Goal: Information Seeking & Learning: Understand process/instructions

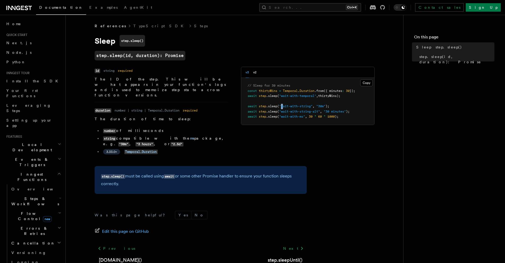
click at [283, 105] on pre "// Sleep for 30 minutes const thirtyMins = Temporal . Duration .from ({ minutes…" at bounding box center [307, 101] width 133 height 47
click at [282, 106] on span ""wait-with-string"" at bounding box center [295, 106] width 33 height 4
click at [127, 76] on dl "Name id Type string Required required Description The ID of the step. This will…" at bounding box center [162, 82] width 134 height 31
click at [103, 149] on span "3.33.0+" at bounding box center [111, 151] width 17 height 5
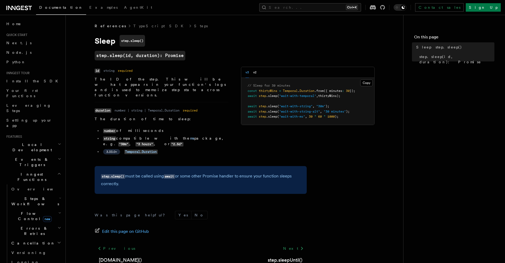
click at [100, 142] on ul "number of milliseconds string compatible with the ms package, e.g. "30m" , "3 h…" at bounding box center [162, 141] width 134 height 27
click at [102, 149] on li "3.33.0+ Temporal.Duration" at bounding box center [165, 152] width 127 height 6
drag, startPoint x: 280, startPoint y: 106, endPoint x: 317, endPoint y: 107, distance: 37.1
click at [317, 107] on span "await step .sleep ( "wait-with-string" , "30m" );" at bounding box center [289, 106] width 82 height 4
copy span ""wait-with-string" ,"
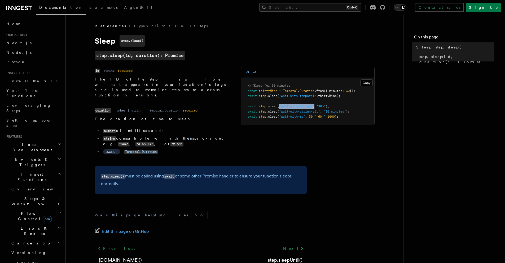
click at [256, 73] on button "v2" at bounding box center [254, 72] width 3 height 11
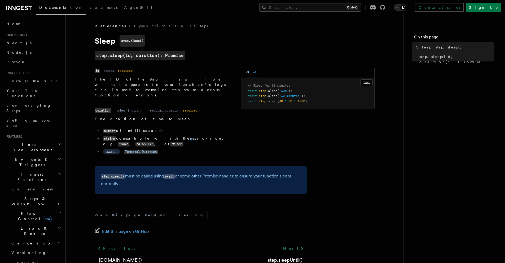
click at [246, 72] on button "v3" at bounding box center [247, 72] width 3 height 11
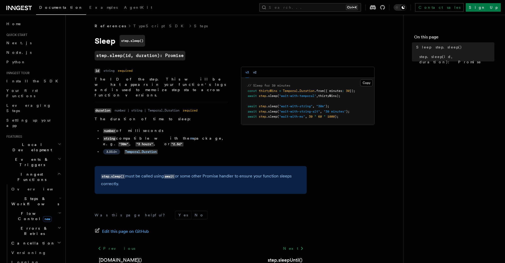
click at [255, 72] on button "v2" at bounding box center [254, 72] width 3 height 11
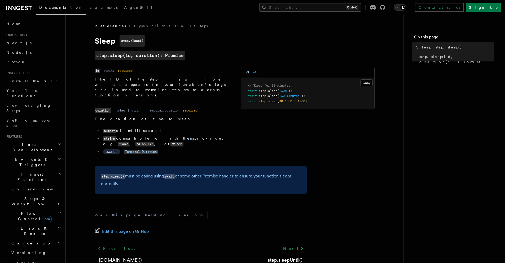
click at [248, 71] on button "v3" at bounding box center [247, 72] width 3 height 11
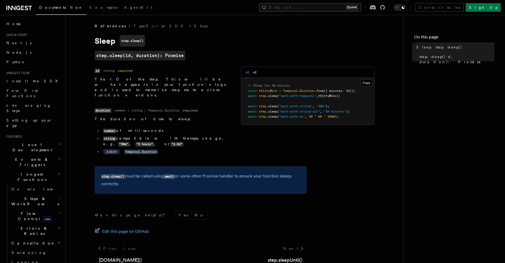
click at [317, 7] on button "Search... Ctrl+K" at bounding box center [310, 7] width 102 height 8
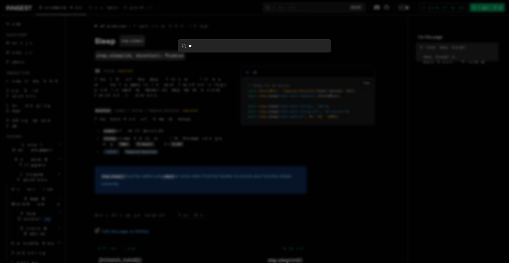
type input "***"
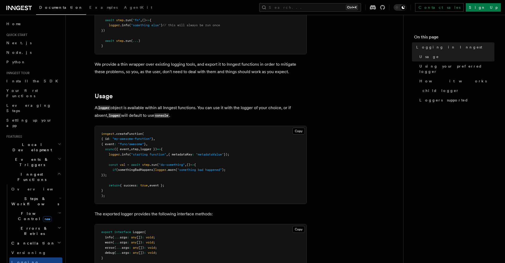
scroll to position [127, 0]
click at [151, 149] on span "logger })" at bounding box center [148, 149] width 17 height 4
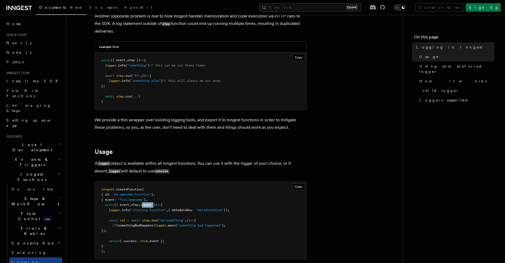
scroll to position [64, 0]
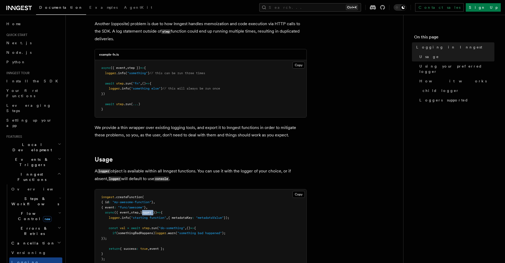
copy span "logger"
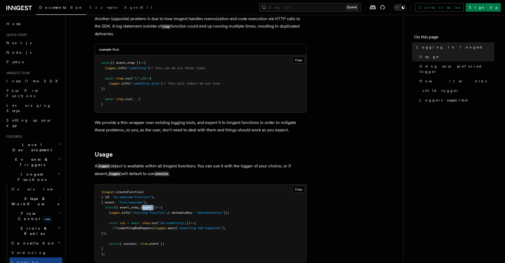
scroll to position [95, 0]
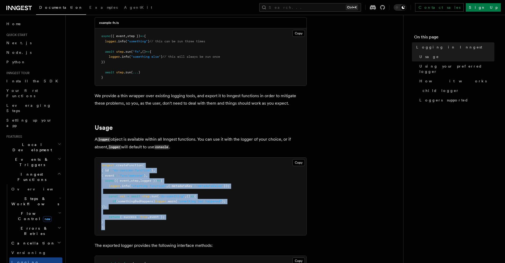
drag, startPoint x: 116, startPoint y: 226, endPoint x: 98, endPoint y: 165, distance: 64.2
click at [98, 165] on pre "inngest .createFunction ( { id : "my-awesome-function" } , { event : "func/awes…" at bounding box center [201, 197] width 212 height 78
copy code "inngest .createFunction ( { id : "my-awesome-function" } , { event : "func/awes…"
